Goal: Information Seeking & Learning: Learn about a topic

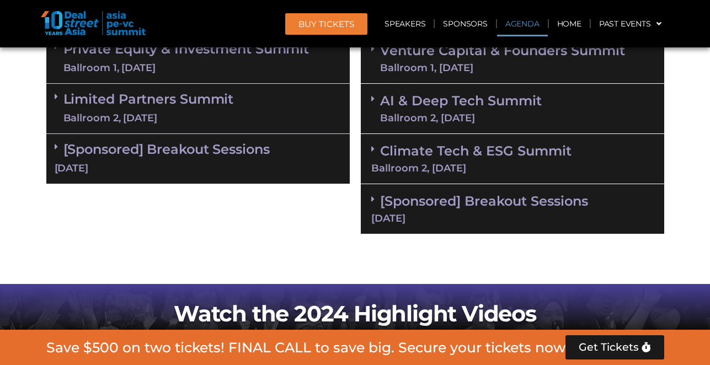
scroll to position [722, 0]
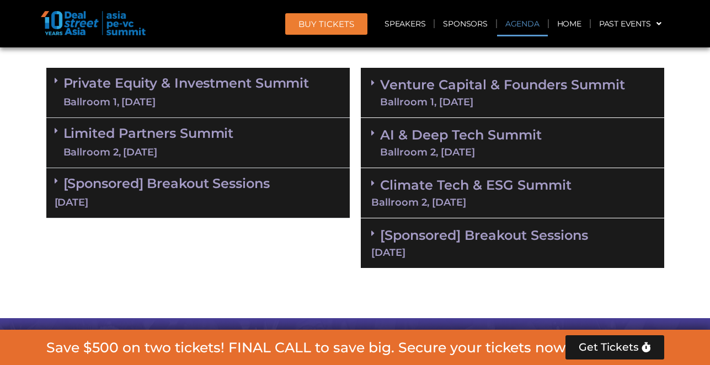
click at [455, 140] on link "AI & Deep Tech Summit Ballroom 2, 11 Sept" at bounding box center [461, 142] width 162 height 29
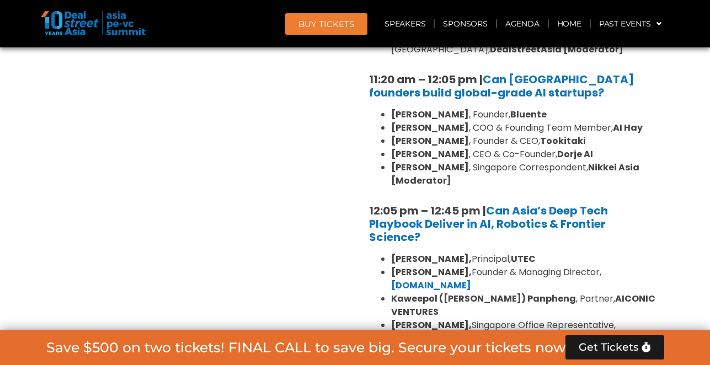
scroll to position [1132, 0]
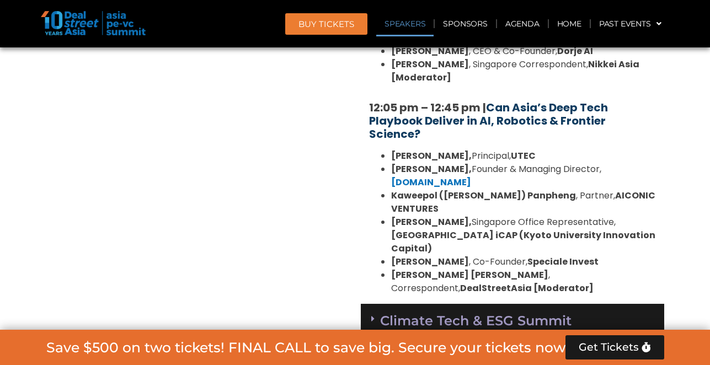
click at [504, 121] on link "Can Asia’s Deep Tech Playbook Deliver in AI, Robotics & Frontier Science?" at bounding box center [488, 121] width 239 height 42
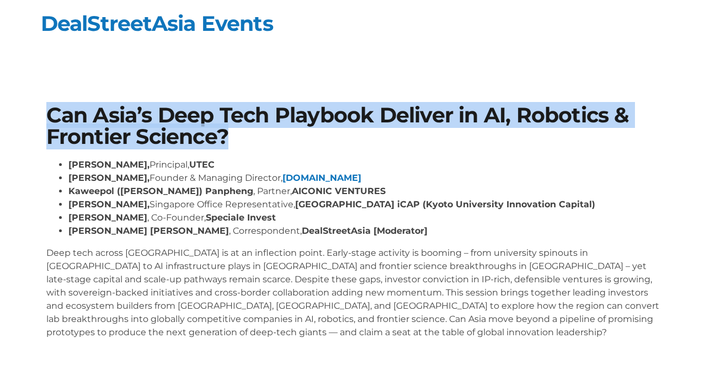
drag, startPoint x: 236, startPoint y: 132, endPoint x: 47, endPoint y: 114, distance: 190.0
click at [47, 114] on h1 "Can Asia’s Deep Tech Playbook Deliver in AI, Robotics & Frontier Science?" at bounding box center [355, 126] width 618 height 42
copy h1 "Can Asia’s Deep Tech Playbook Deliver in AI, Robotics & Frontier Science?"
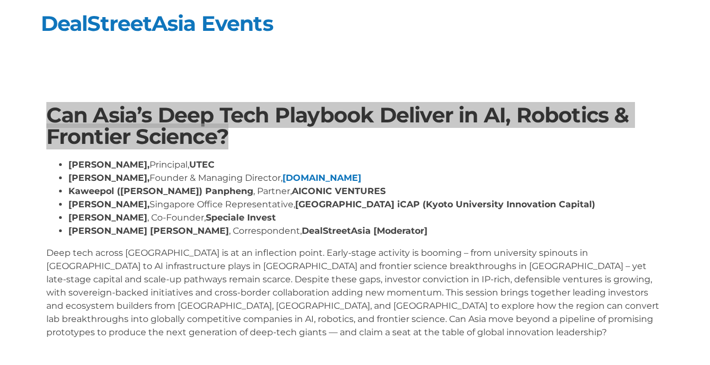
drag, startPoint x: 5, startPoint y: 192, endPoint x: 563, endPoint y: 139, distance: 560.6
click at [563, 139] on h1 "Can Asia’s Deep Tech Playbook Deliver in AI, Robotics & Frontier Science?" at bounding box center [355, 126] width 618 height 42
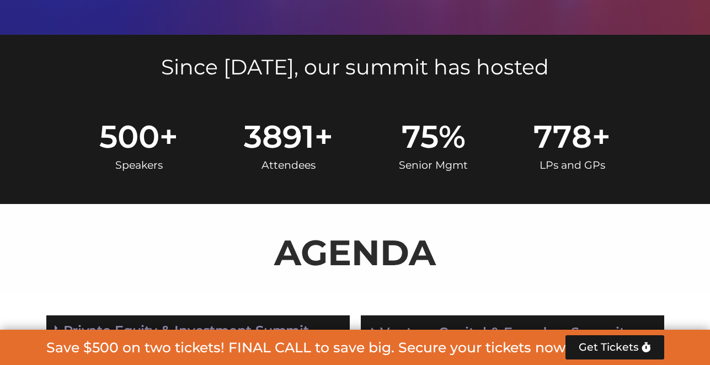
scroll to position [795, 0]
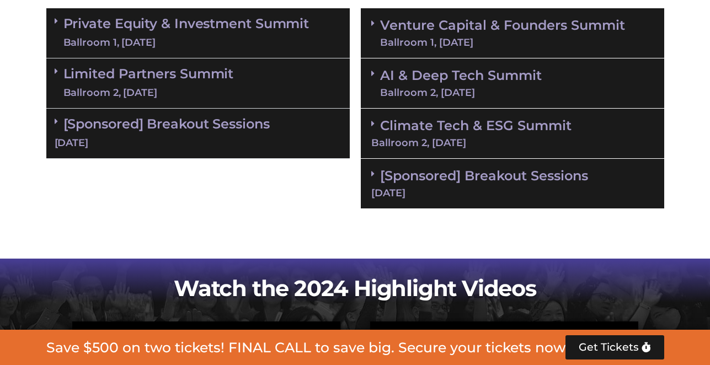
click at [152, 41] on div "Ballroom 1, 10 Sept" at bounding box center [186, 43] width 246 height 14
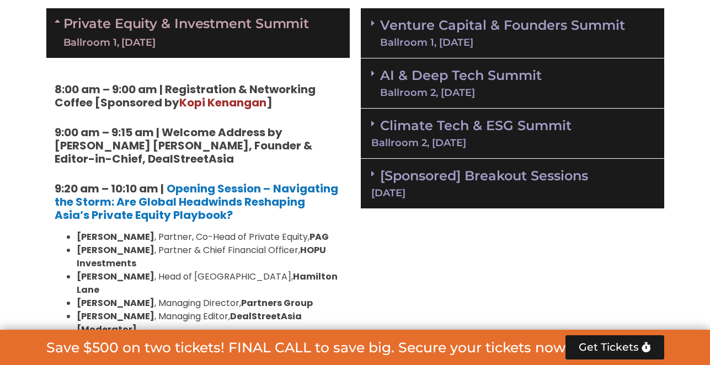
click at [428, 117] on link "Climate Tech & ESG Summit Ballroom 2, 11 Sept" at bounding box center [512, 132] width 282 height 30
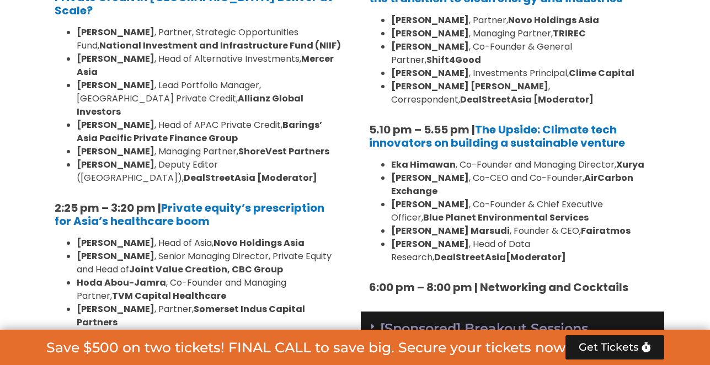
scroll to position [1428, 0]
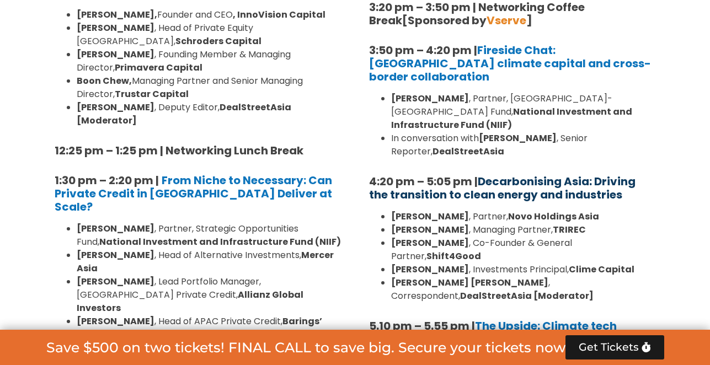
click at [440, 174] on link "Decarbonising Asia: Driving the transition to clean energy and industries" at bounding box center [502, 188] width 266 height 29
